Goal: Task Accomplishment & Management: Manage account settings

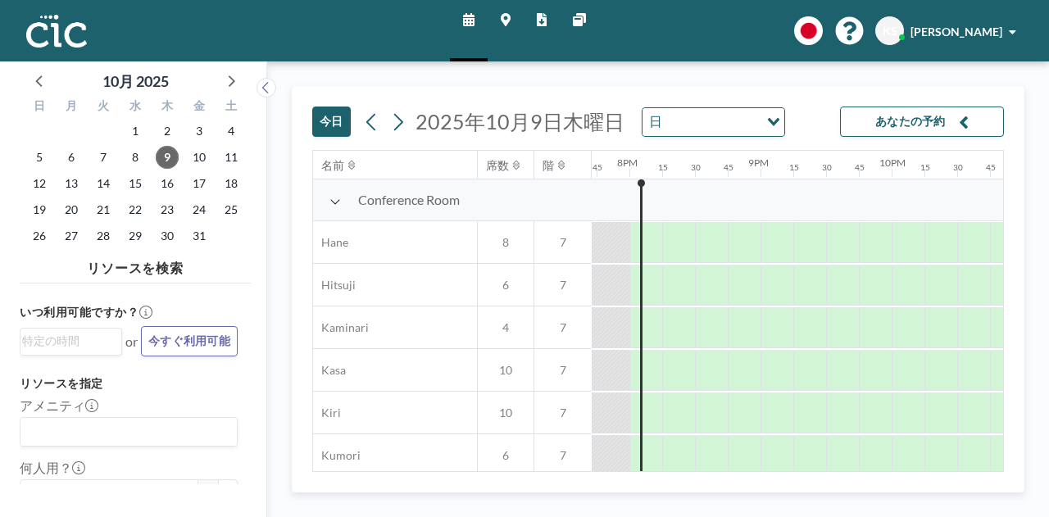
scroll to position [0, 2589]
click at [986, 34] on span "[PERSON_NAME]" at bounding box center [956, 32] width 92 height 14
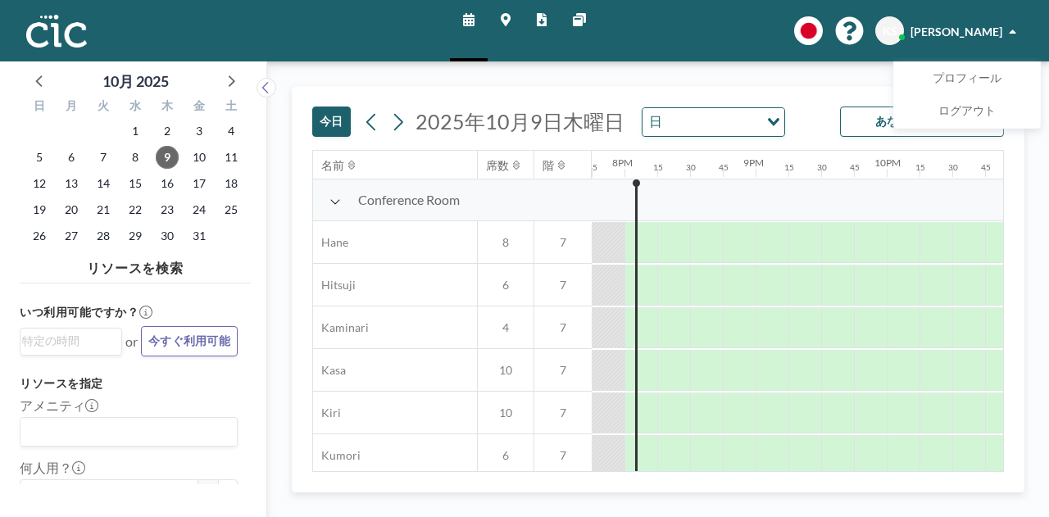
click at [802, 77] on div "今日 2025年10月9日木曜日 日 Loading... あなたの予約 名前 席数 階 12AM 15 30 45 1AM 15 30 45 2AM 15 …" at bounding box center [658, 289] width 782 height 456
click at [1010, 29] on span at bounding box center [1012, 31] width 7 height 11
click at [960, 78] on span "プロフィール" at bounding box center [967, 78] width 69 height 16
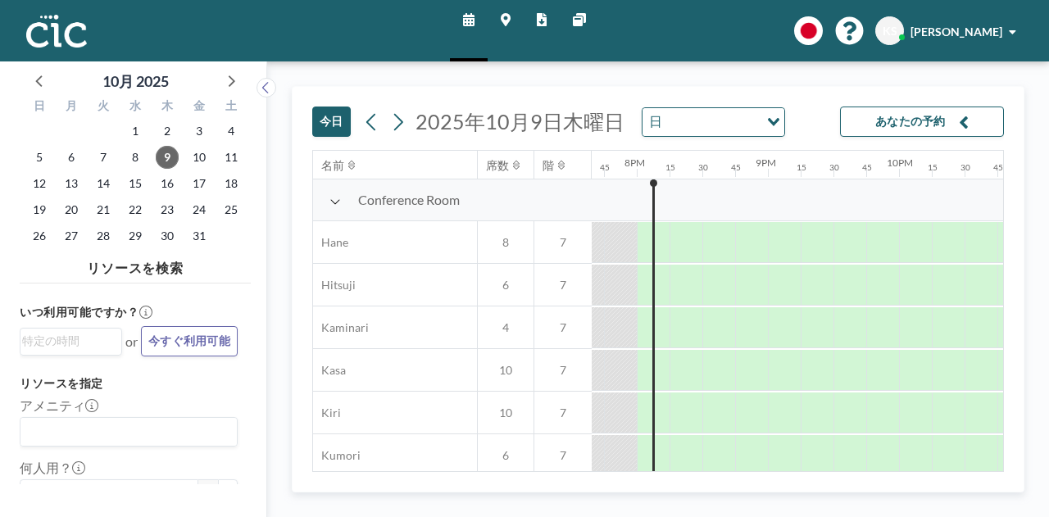
scroll to position [0, 2589]
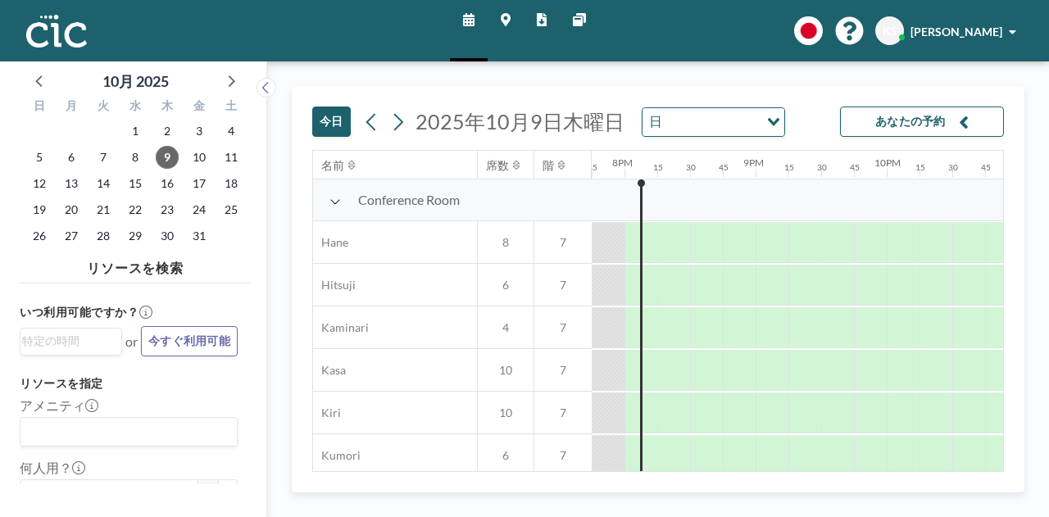
click at [971, 27] on span "[PERSON_NAME]" at bounding box center [956, 32] width 92 height 14
click at [957, 81] on span "プロフィール" at bounding box center [967, 78] width 69 height 16
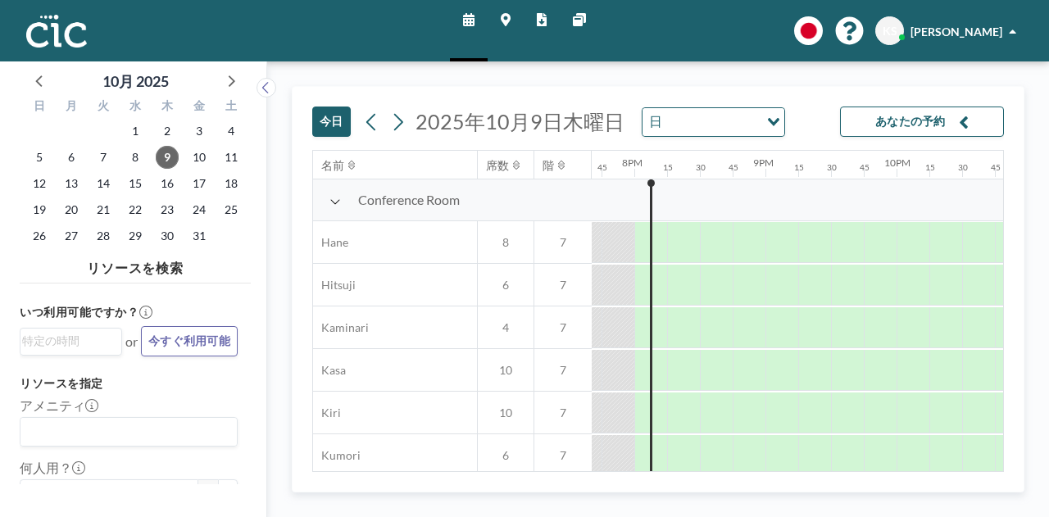
scroll to position [0, 2589]
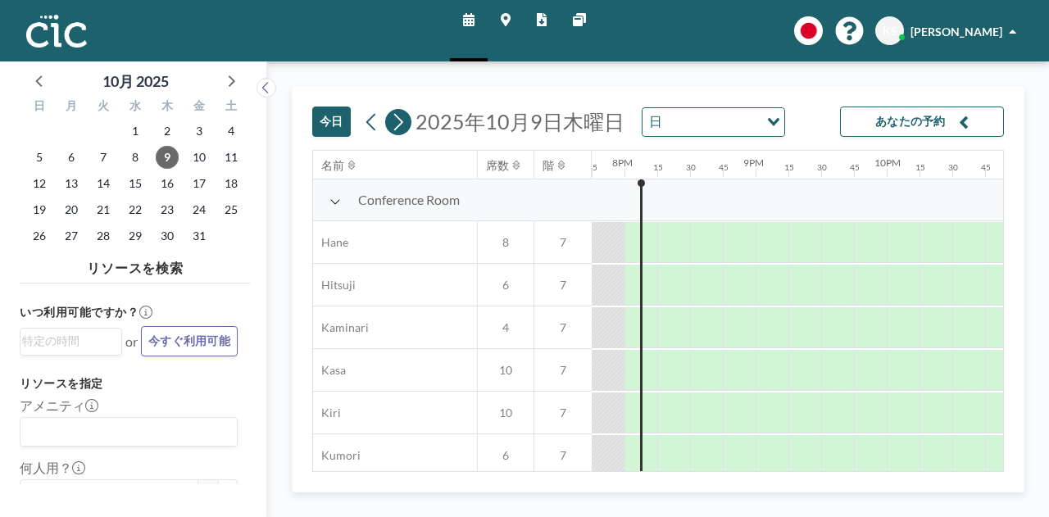
click at [397, 112] on icon at bounding box center [398, 122] width 16 height 25
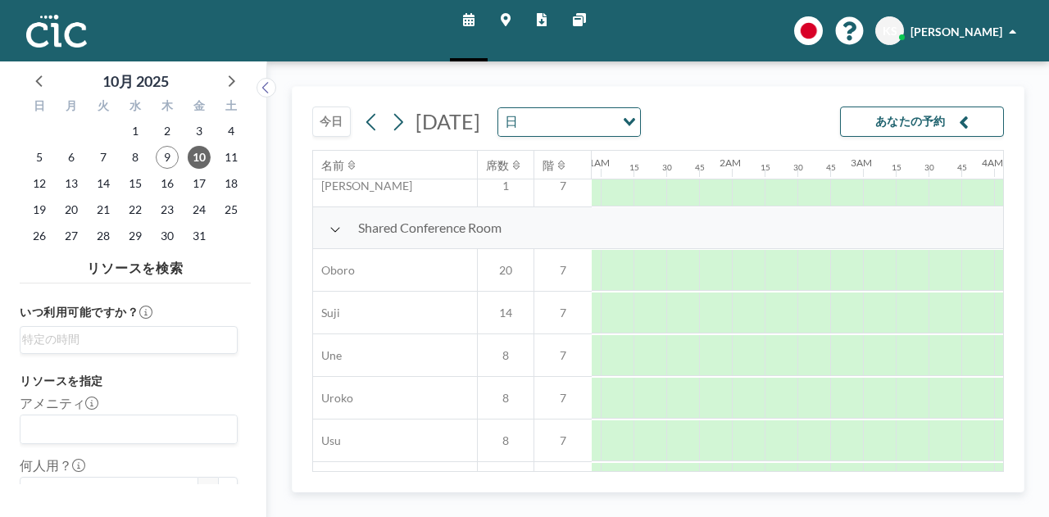
scroll to position [1164, 0]
click at [959, 32] on span "[PERSON_NAME]" at bounding box center [956, 32] width 92 height 14
click at [960, 76] on span "プロフィール" at bounding box center [967, 78] width 69 height 16
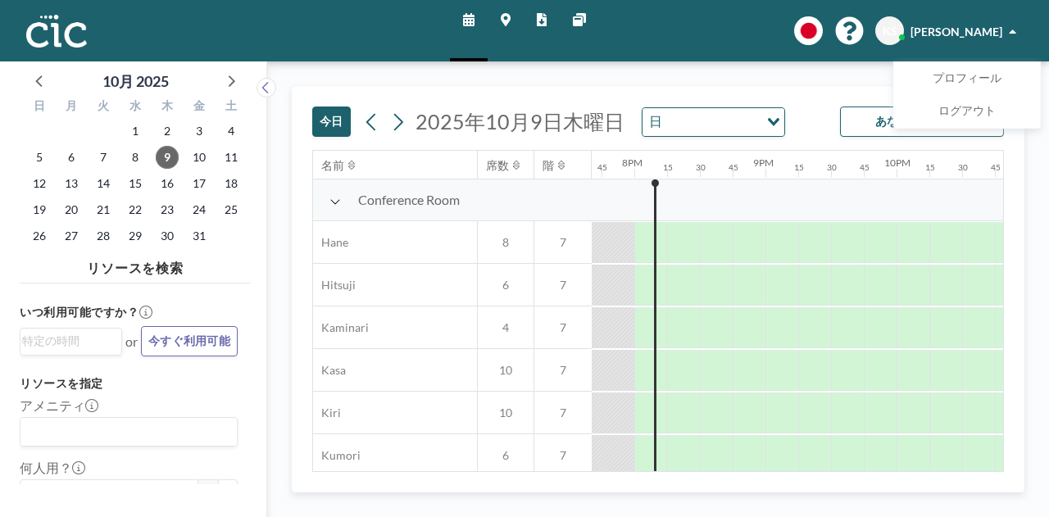
scroll to position [0, 2589]
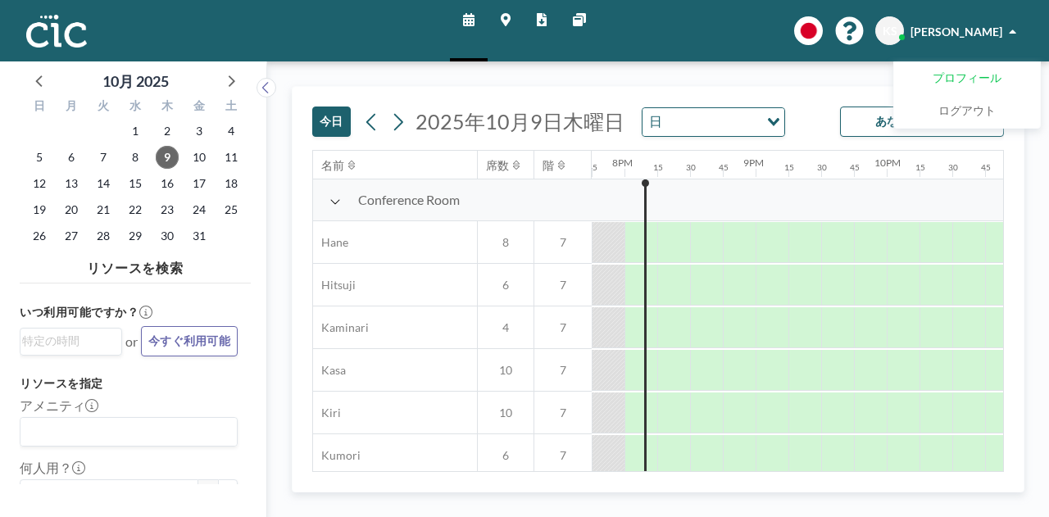
click at [954, 79] on span "プロフィール" at bounding box center [967, 78] width 69 height 16
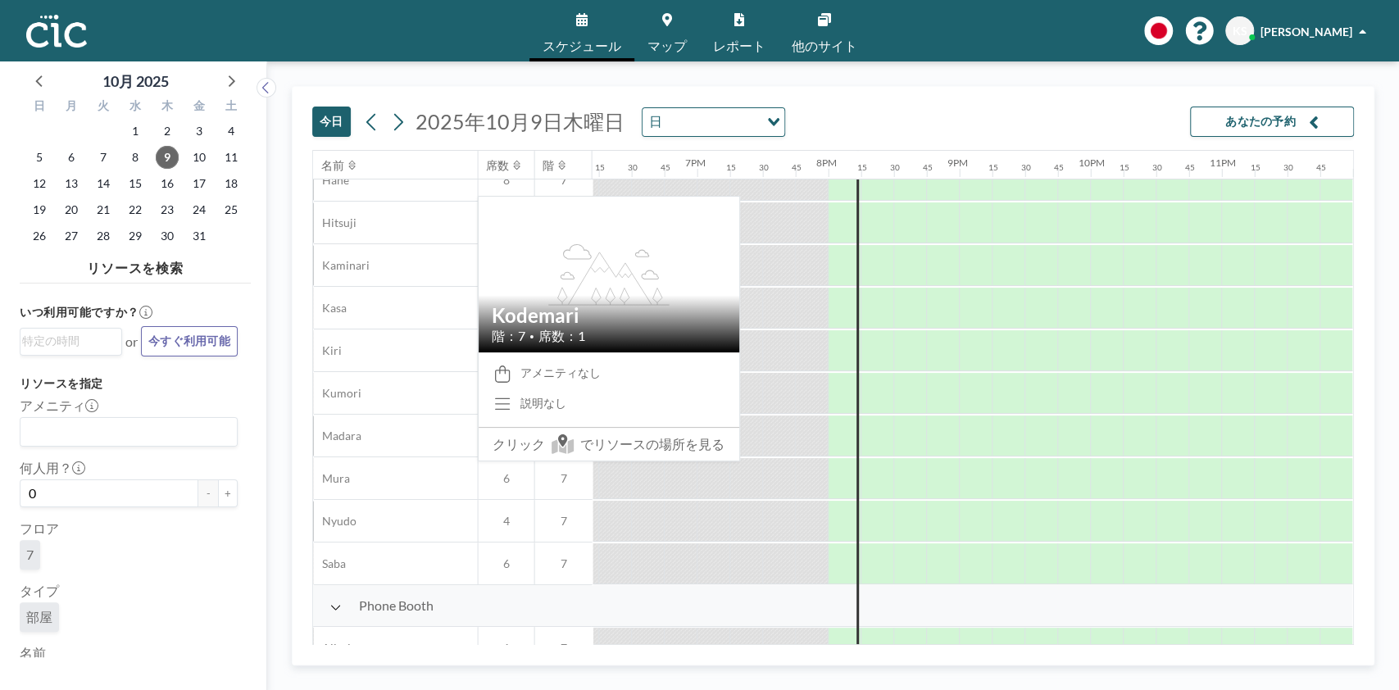
scroll to position [0, 2398]
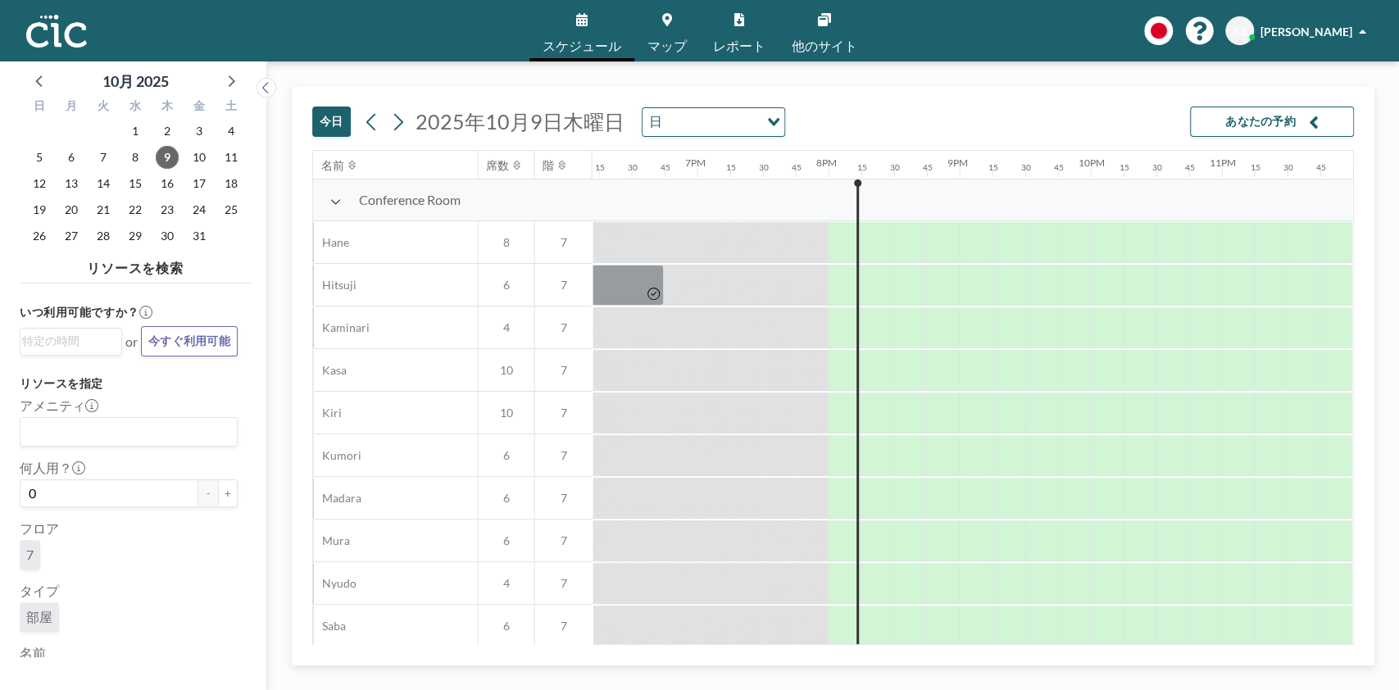
click at [1164, 30] on span "[PERSON_NAME]" at bounding box center [1306, 32] width 92 height 14
click at [1164, 60] on div "スケジュール マップ レポート 他のサイト English Polski 日本語 Española KS Keita Sugiyama プロフィール ログアウト" at bounding box center [699, 30] width 1399 height 61
click at [1164, 87] on link "プロフィール" at bounding box center [1317, 78] width 146 height 33
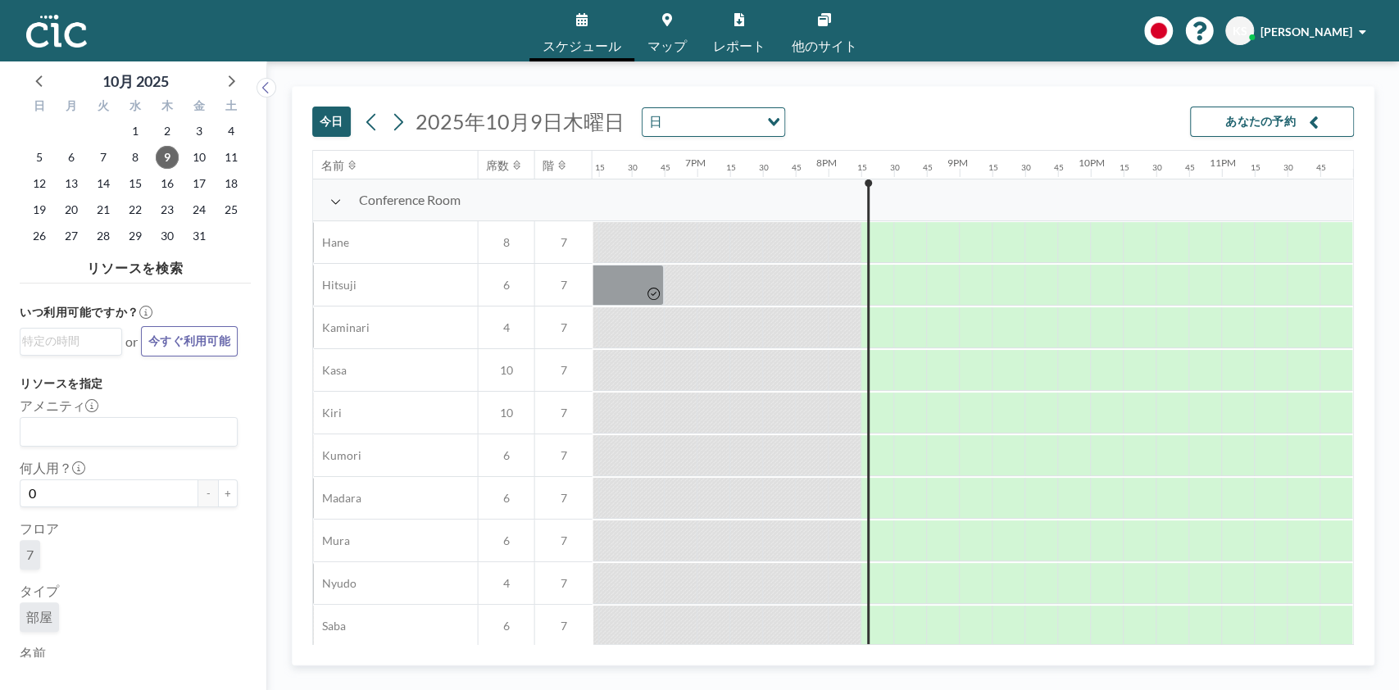
scroll to position [0, 2398]
click at [1294, 28] on span "[PERSON_NAME]" at bounding box center [1306, 32] width 92 height 14
click at [1301, 102] on link "ログアウト" at bounding box center [1317, 111] width 146 height 33
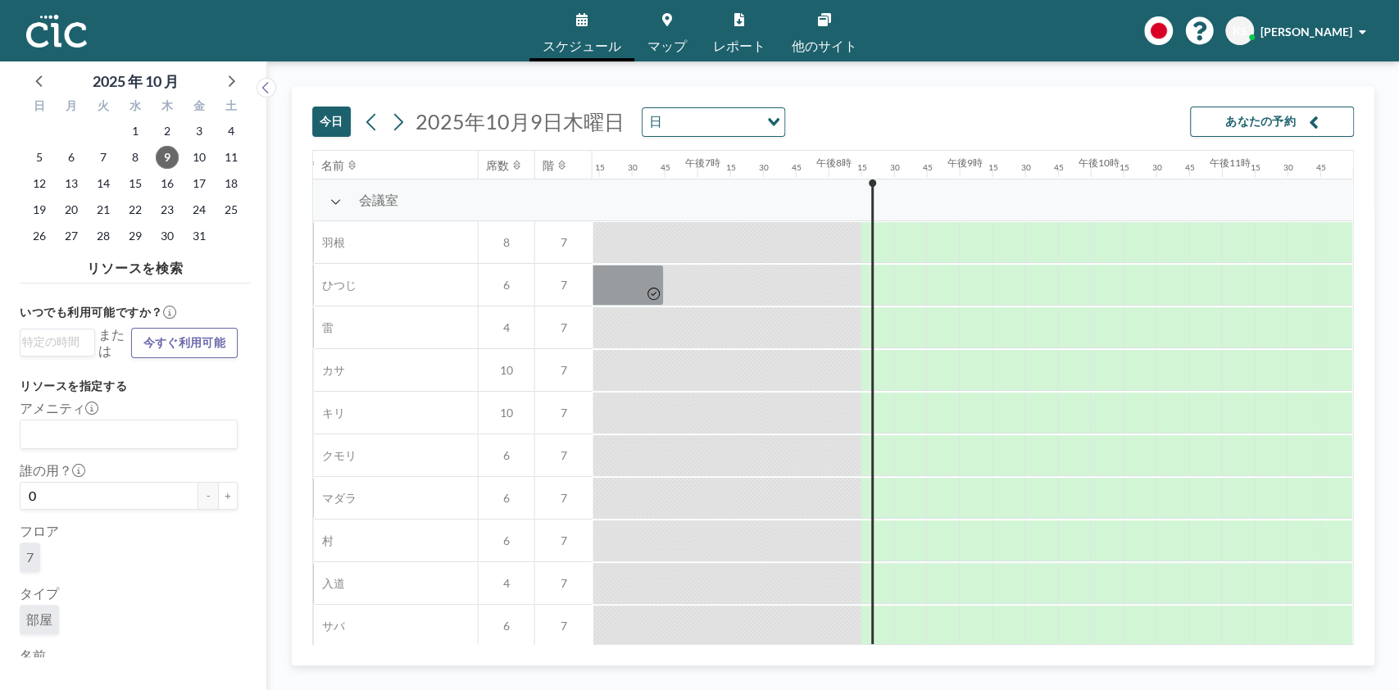
scroll to position [0, 2398]
click at [979, 117] on div "今日 2025年10月9日木曜日 日 Loading... あなたの予約" at bounding box center [832, 118] width 1041 height 63
click at [1318, 33] on span "[PERSON_NAME]" at bounding box center [1306, 32] width 92 height 14
click at [1301, 109] on span "ログアウト" at bounding box center [1316, 111] width 57 height 16
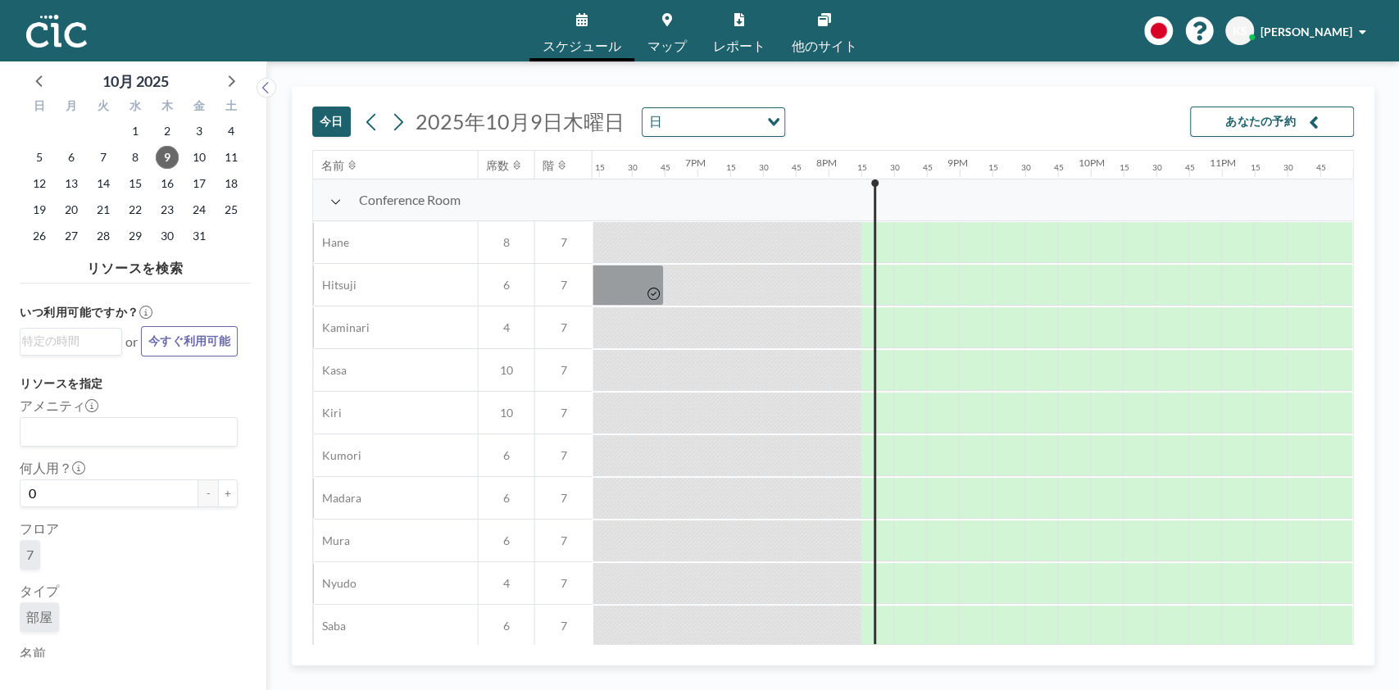
click at [1311, 28] on span "[PERSON_NAME]" at bounding box center [1306, 32] width 92 height 14
click at [1310, 120] on link "ログアウト" at bounding box center [1317, 111] width 146 height 33
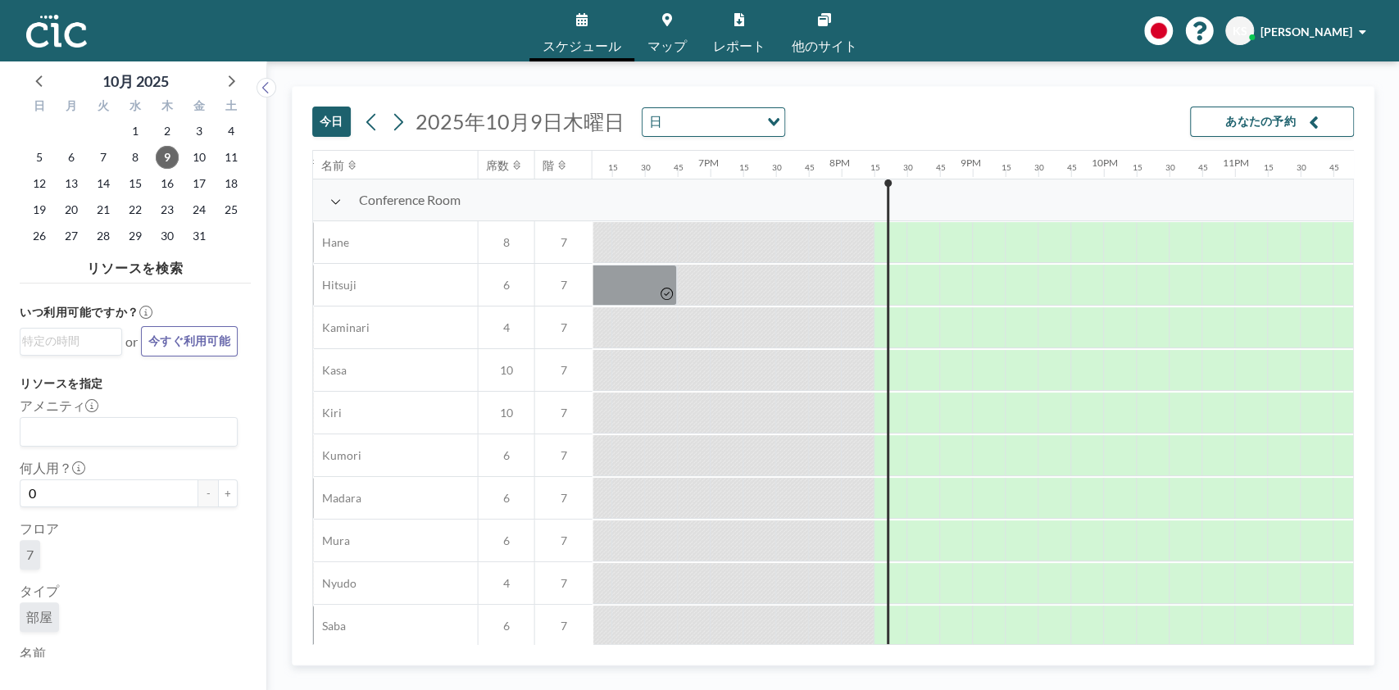
scroll to position [0, 2398]
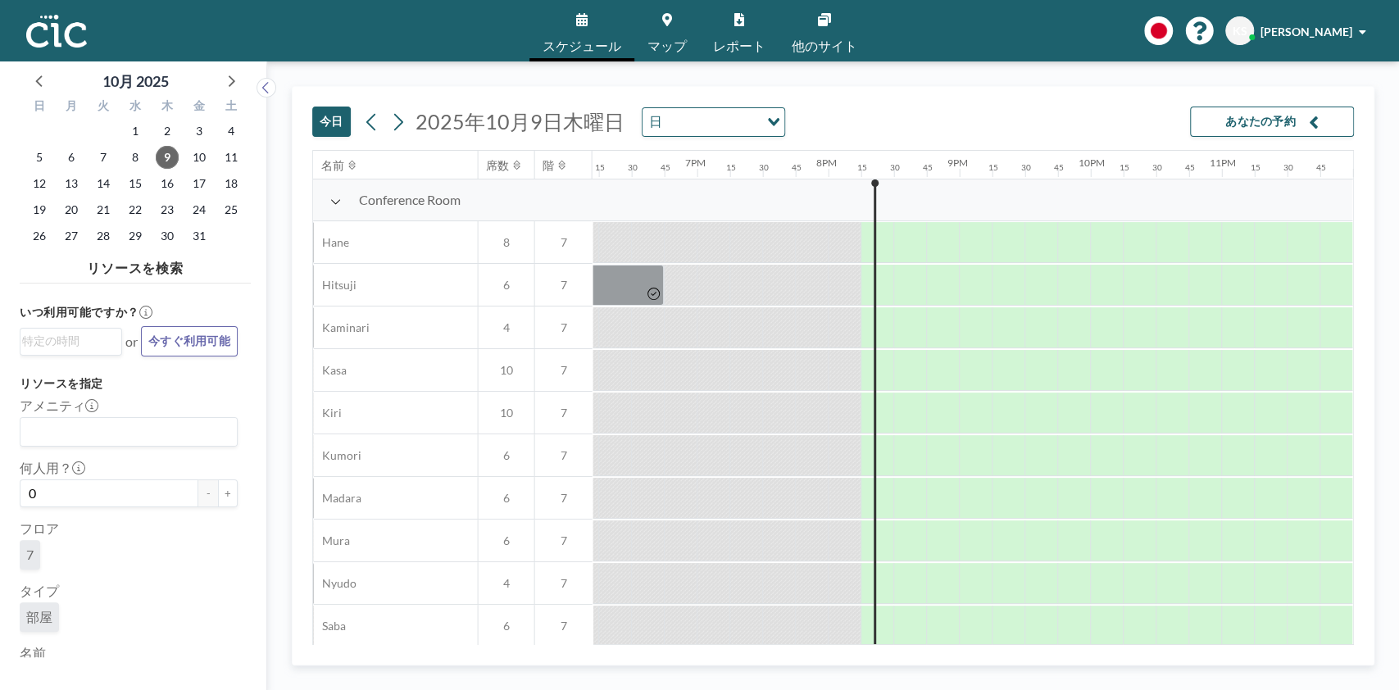
scroll to position [0, 2398]
click at [874, 114] on div "今日 2025年10月9日木曜日 日 Loading... あなたの予約" at bounding box center [832, 118] width 1041 height 63
